Goal: Register for event/course

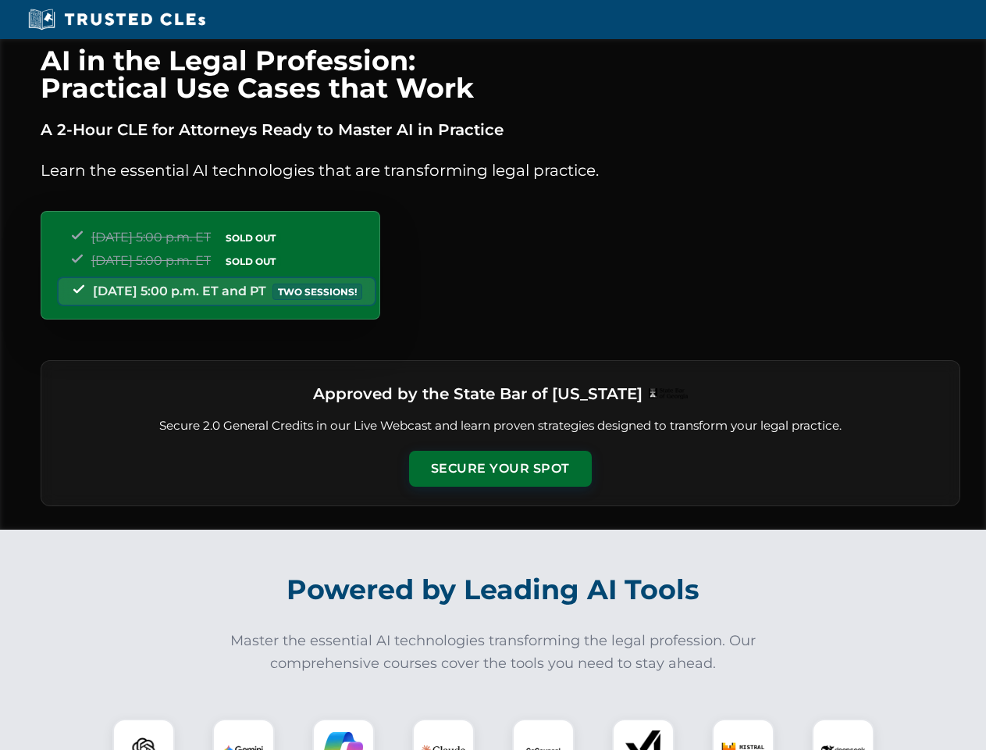
click at [500, 469] on button "Secure Your Spot" at bounding box center [500, 469] width 183 height 36
click at [144, 734] on img at bounding box center [143, 749] width 45 height 45
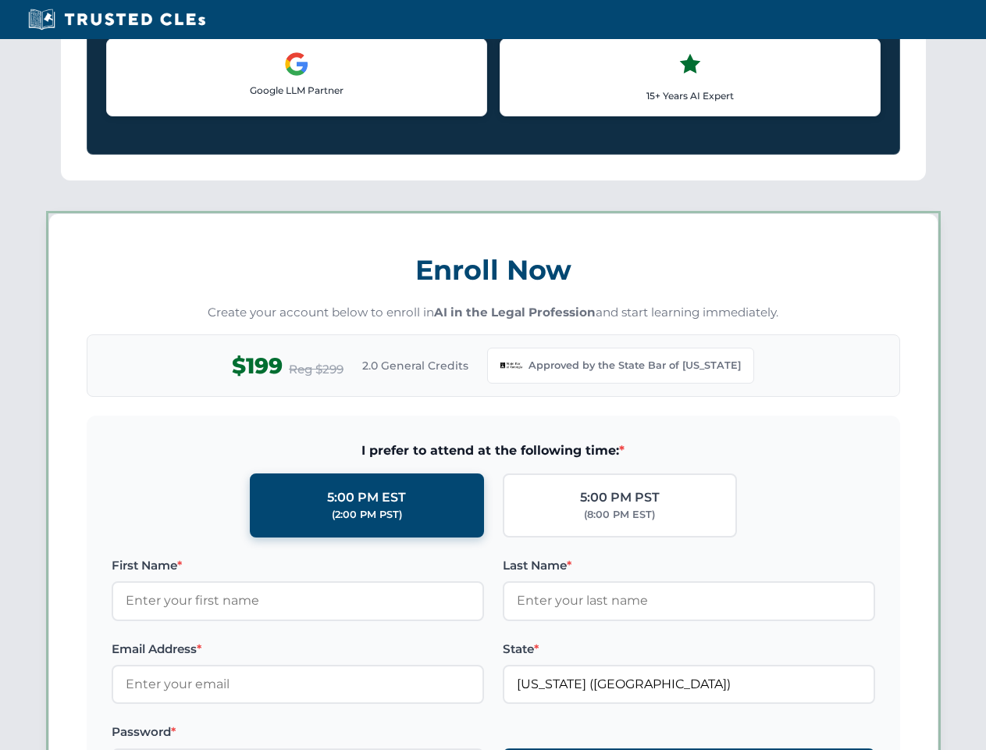
click at [344, 734] on label "Password *" at bounding box center [298, 731] width 372 height 19
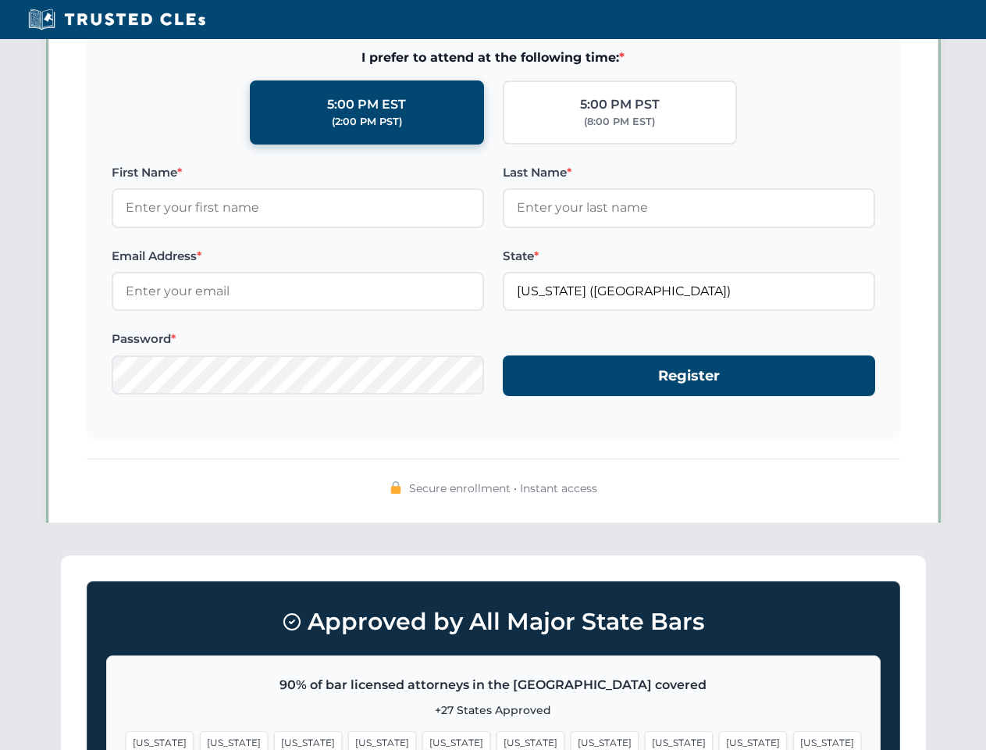
click at [719, 734] on span "[US_STATE]" at bounding box center [753, 742] width 68 height 23
